Goal: Navigation & Orientation: Find specific page/section

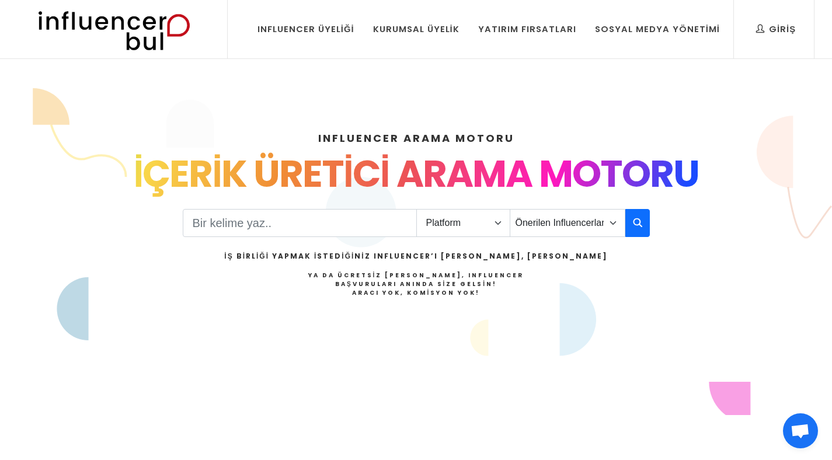
click at [360, 174] on div "İÇERİK ÜRETİCİ ARAMA MOTORU" at bounding box center [416, 174] width 757 height 56
click at [226, 159] on div "İÇERİK ÜRETİCİ ARAMA MOTORU" at bounding box center [416, 174] width 757 height 56
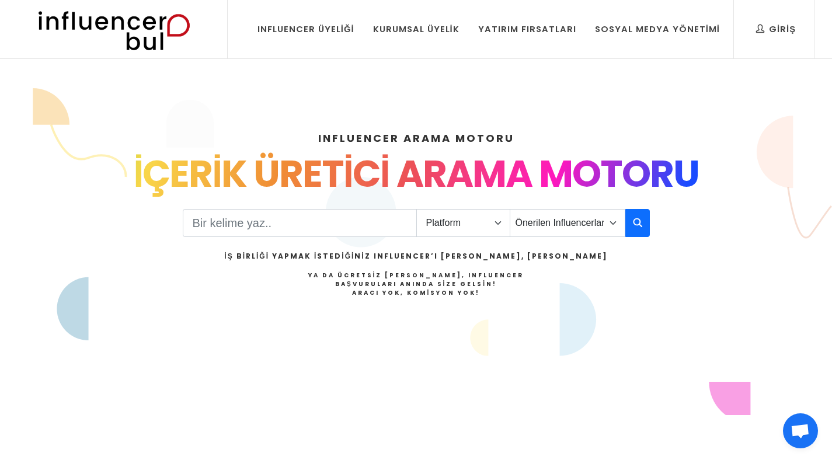
click at [226, 159] on div "İÇERİK ÜRETİCİ ARAMA MOTORU" at bounding box center [416, 174] width 757 height 56
click at [235, 135] on h4 "INFLUENCER ARAMA MOTORU" at bounding box center [416, 138] width 757 height 16
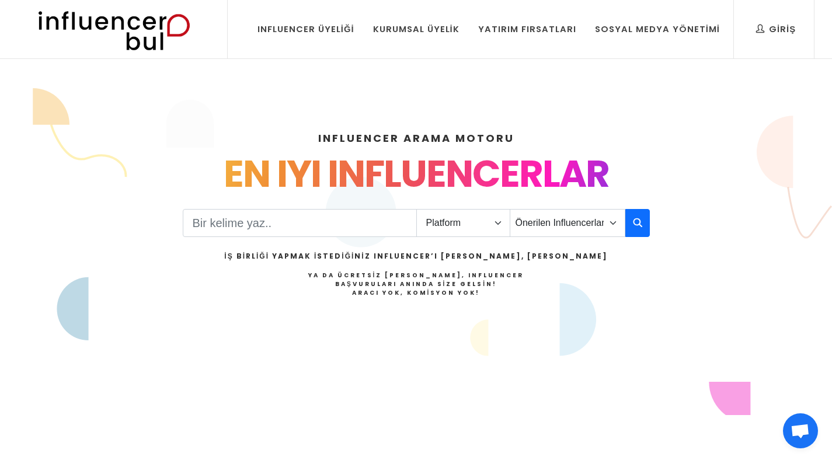
click at [0, 0] on img at bounding box center [0, 0] width 0 height 0
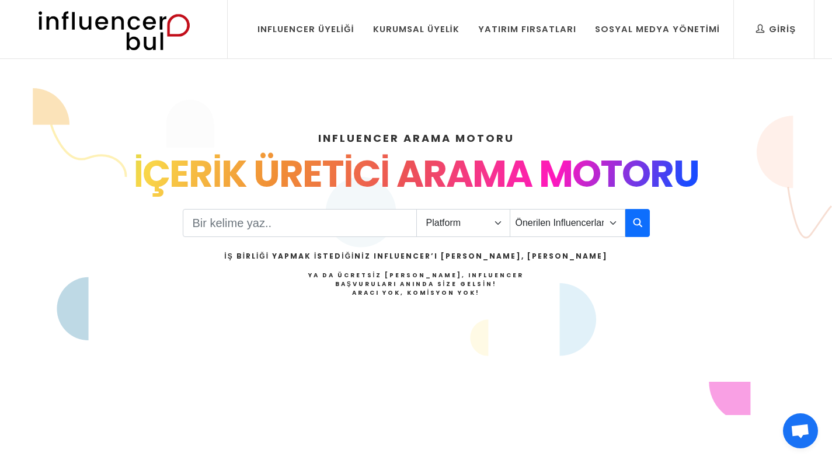
click at [0, 0] on img at bounding box center [0, 0] width 0 height 0
